Goal: Find specific page/section: Find specific page/section

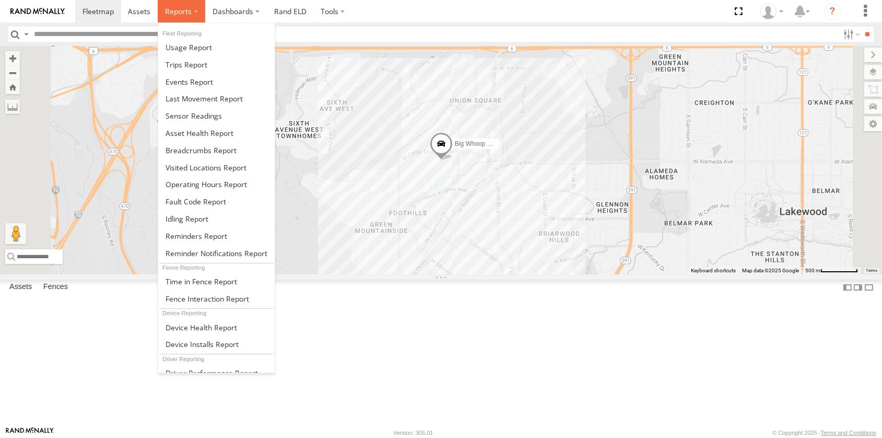
click at [183, 17] on label at bounding box center [182, 11] width 48 height 22
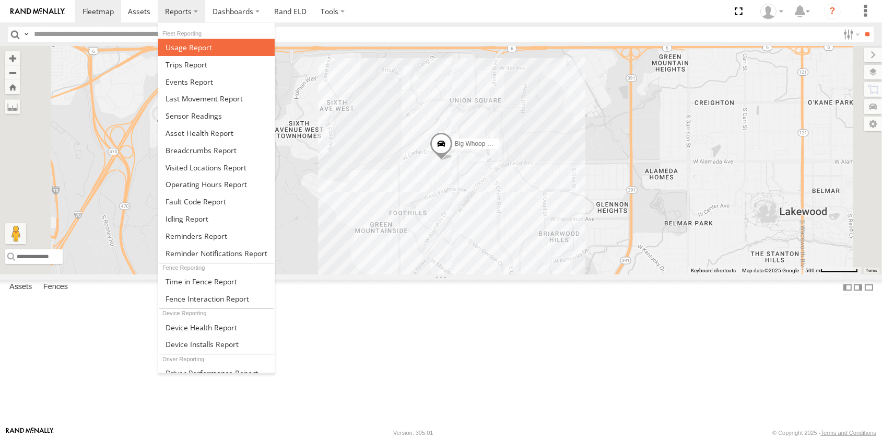
click at [188, 48] on span at bounding box center [189, 47] width 46 height 10
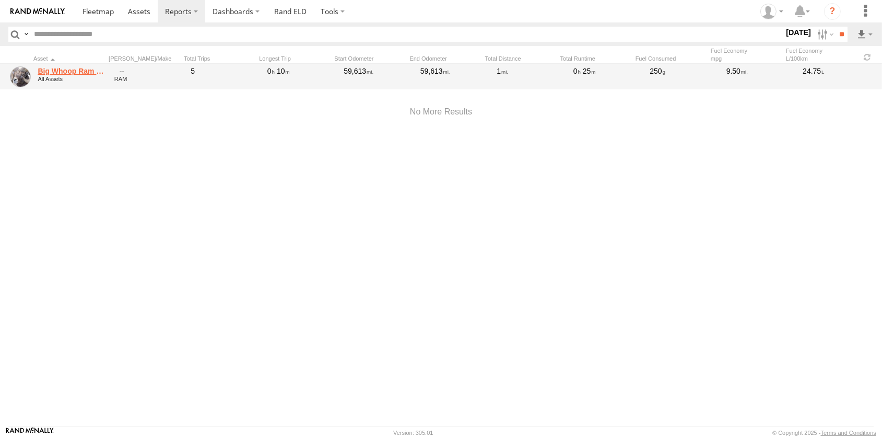
click at [73, 71] on link "Big Whoop Ram 2500" at bounding box center [72, 70] width 69 height 9
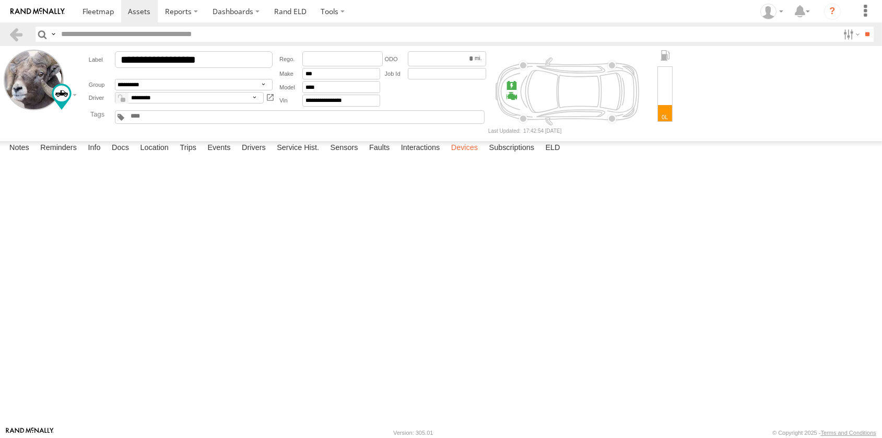
click at [464, 156] on label "Devices" at bounding box center [464, 148] width 37 height 15
click at [293, 15] on link "Rand ELD" at bounding box center [290, 11] width 47 height 22
